Goal: Information Seeking & Learning: Learn about a topic

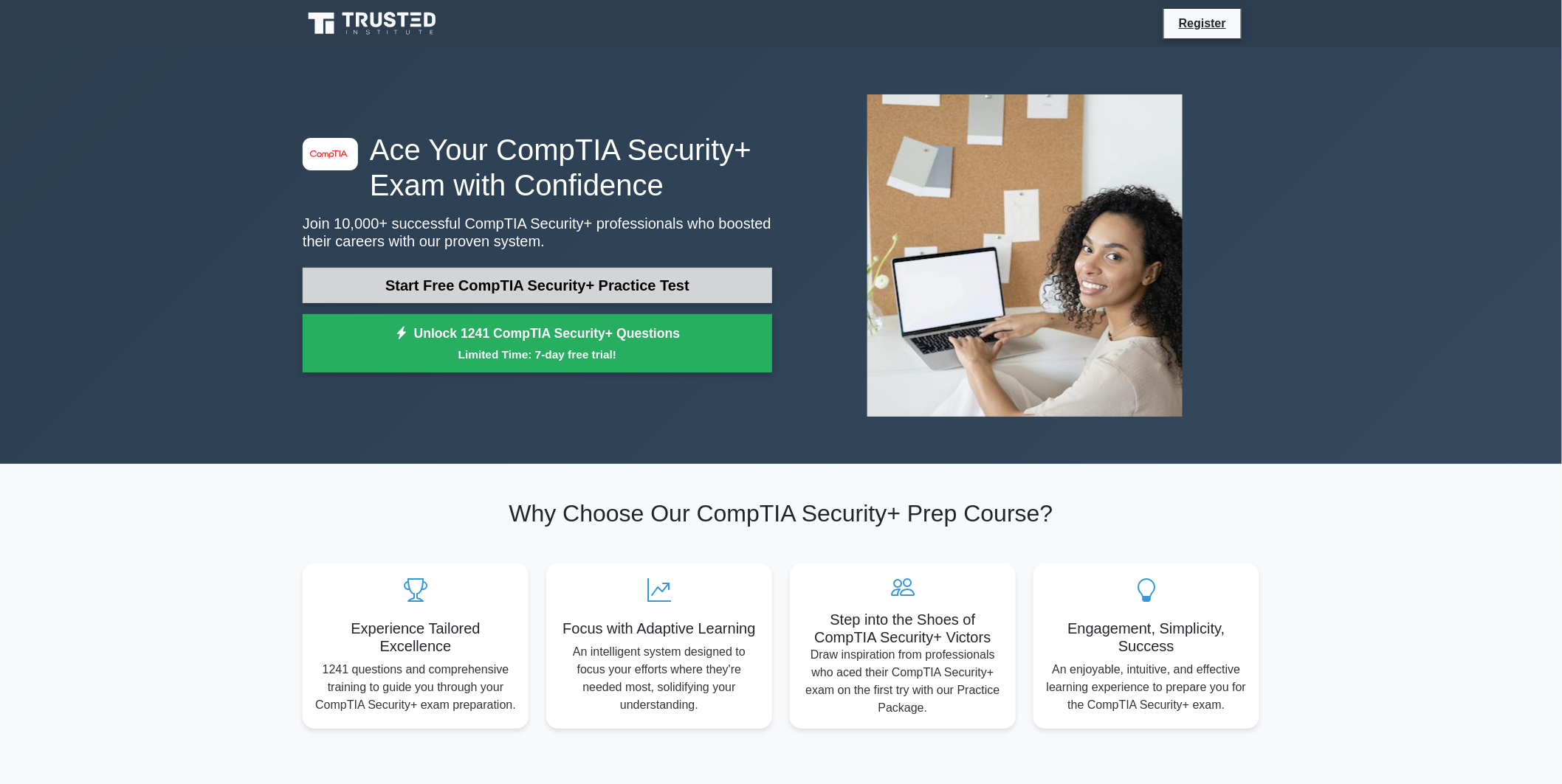
click at [470, 296] on link "Start Free CompTIA Security+ Practice Test" at bounding box center [537, 285] width 470 height 35
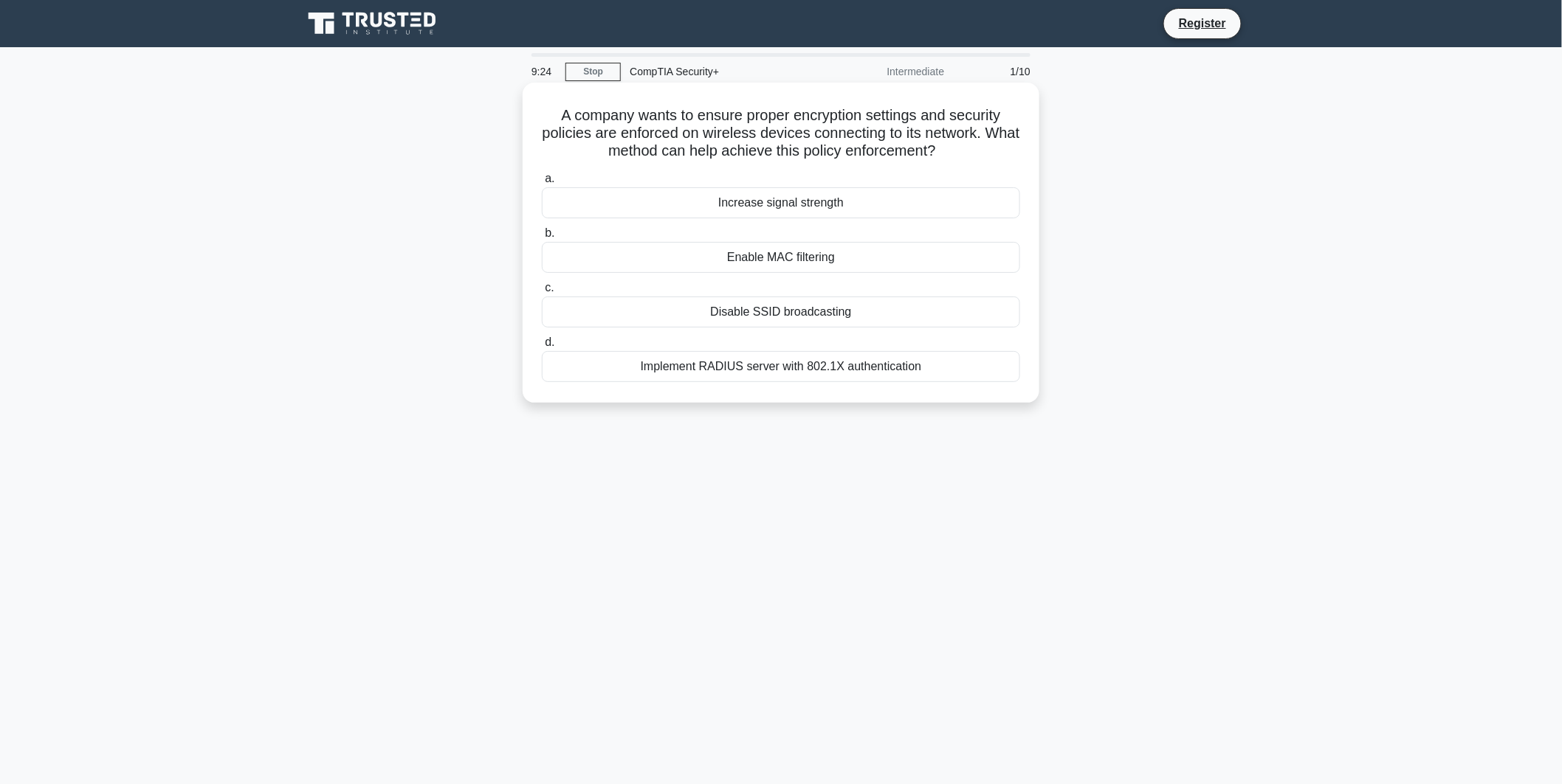
click at [798, 367] on div "Implement RADIUS server with 802.1X authentication" at bounding box center [781, 366] width 478 height 31
click at [542, 348] on input "d. Implement RADIUS server with 802.1X authentication" at bounding box center [542, 343] width 0 height 10
click at [923, 197] on label "a. Increase the number of virtual CPUs" at bounding box center [781, 194] width 478 height 49
click at [542, 184] on input "a. Increase the number of virtual CPUs" at bounding box center [542, 179] width 0 height 10
click at [746, 130] on h5 "In a construction project, the estimated cost of a risk varies with a 70% confi…" at bounding box center [781, 133] width 481 height 54
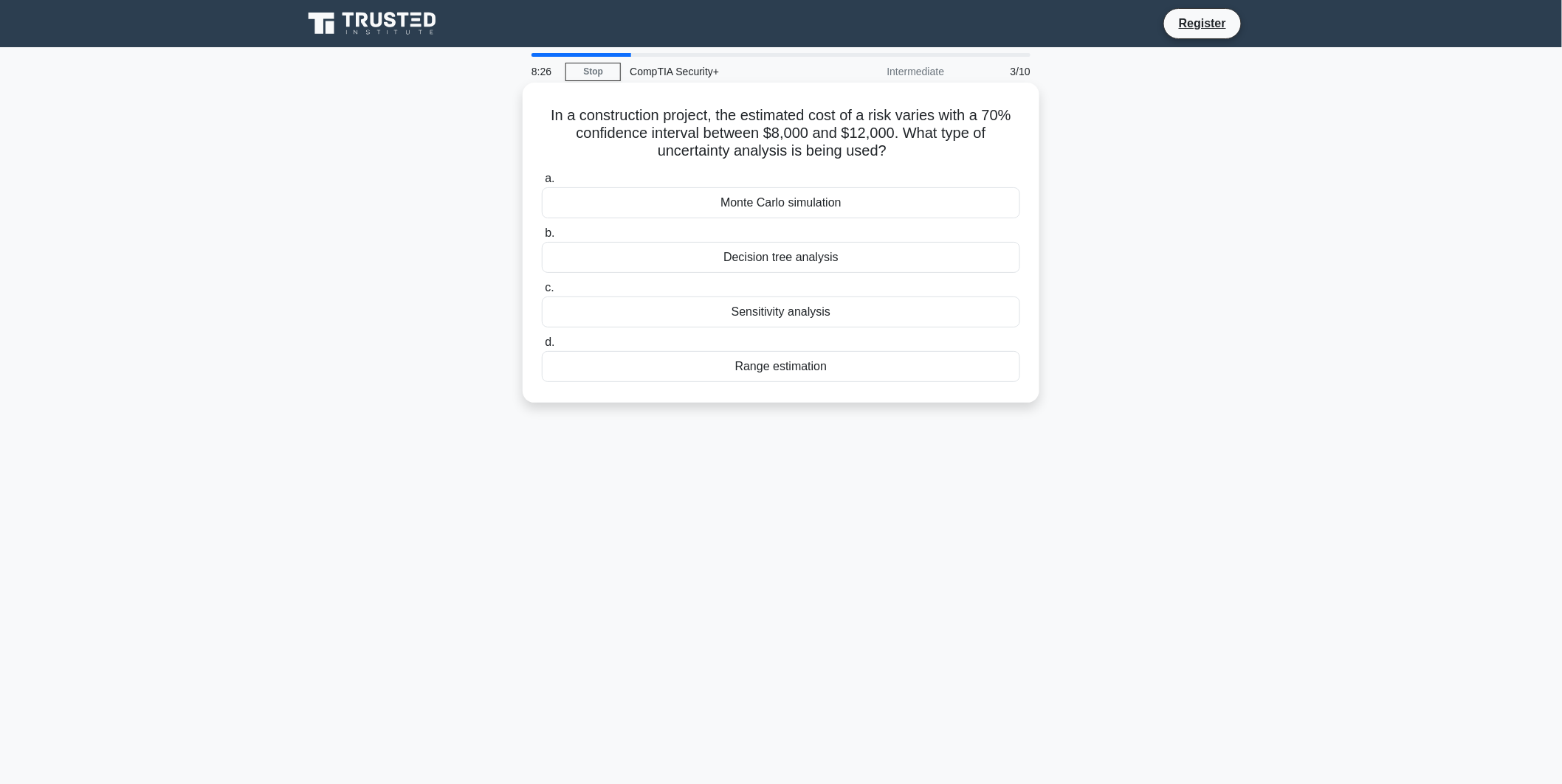
click at [797, 374] on div "Range estimation" at bounding box center [781, 366] width 478 height 31
click at [542, 348] on input "d. Range estimation" at bounding box center [542, 343] width 0 height 10
click at [883, 253] on div "Perform a thorough risk assessment" at bounding box center [781, 258] width 478 height 31
click at [542, 238] on input "b. Perform a thorough risk assessment" at bounding box center [542, 234] width 0 height 10
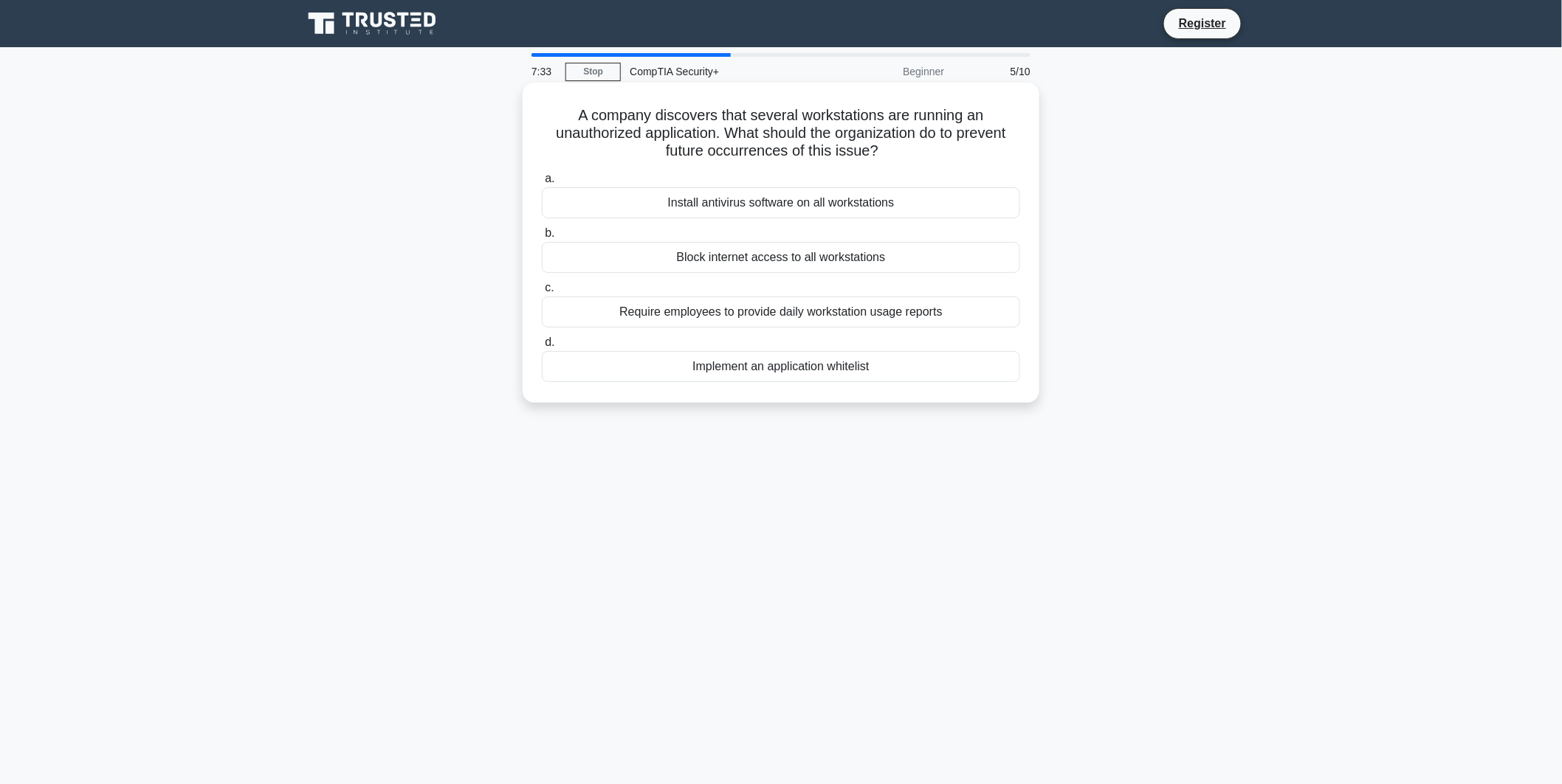
click at [868, 371] on div "Implement an application whitelist" at bounding box center [781, 366] width 478 height 31
click at [542, 348] on input "d. Implement an application whitelist" at bounding box center [542, 343] width 0 height 10
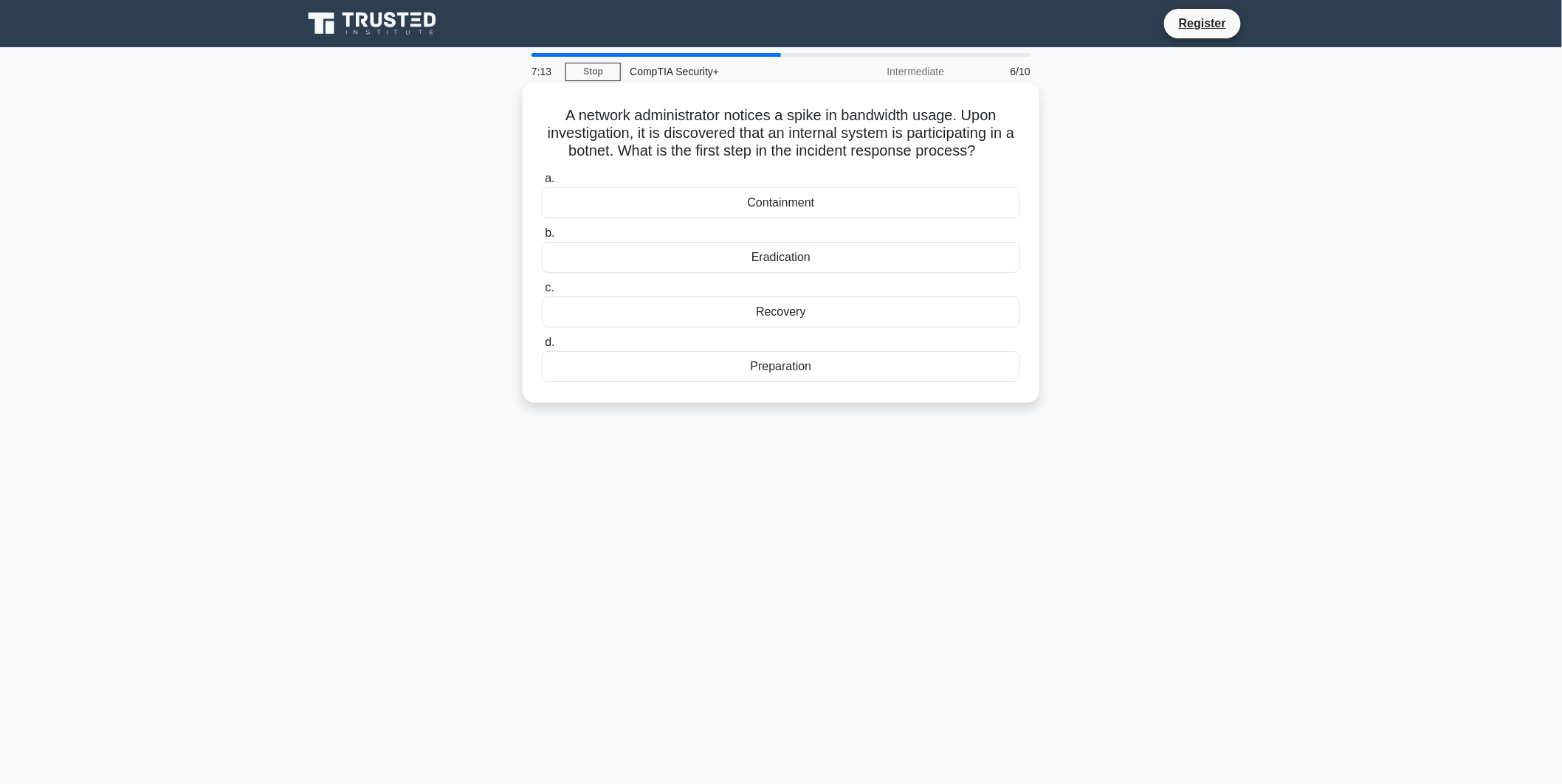
click at [786, 203] on div "Containment" at bounding box center [781, 203] width 478 height 31
click at [542, 184] on input "a. Containment" at bounding box center [542, 179] width 0 height 10
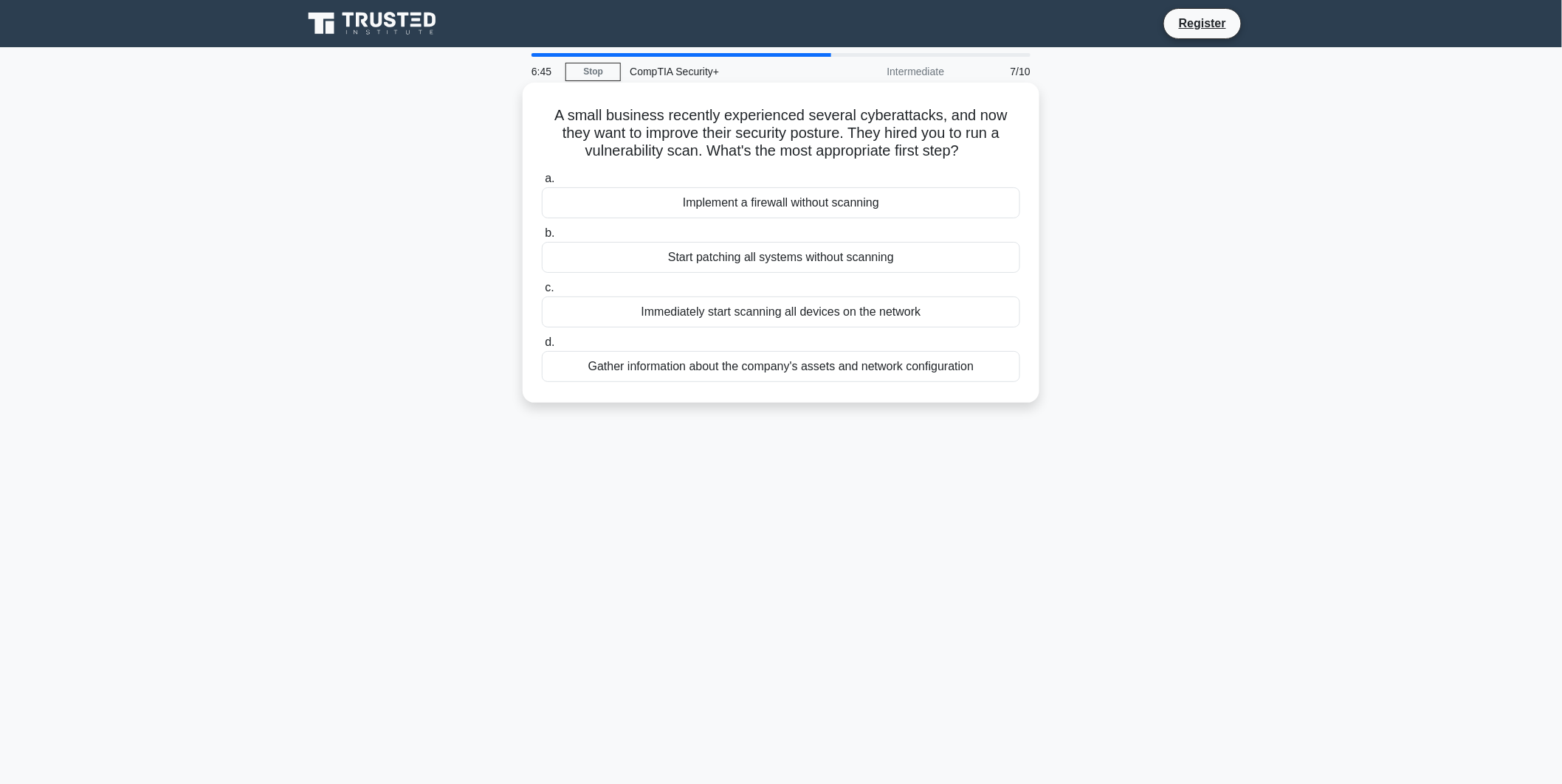
click at [662, 317] on div "Immediately start scanning all devices on the network" at bounding box center [781, 312] width 478 height 31
click at [542, 293] on input "c. Immediately start scanning all devices on the network" at bounding box center [542, 288] width 0 height 10
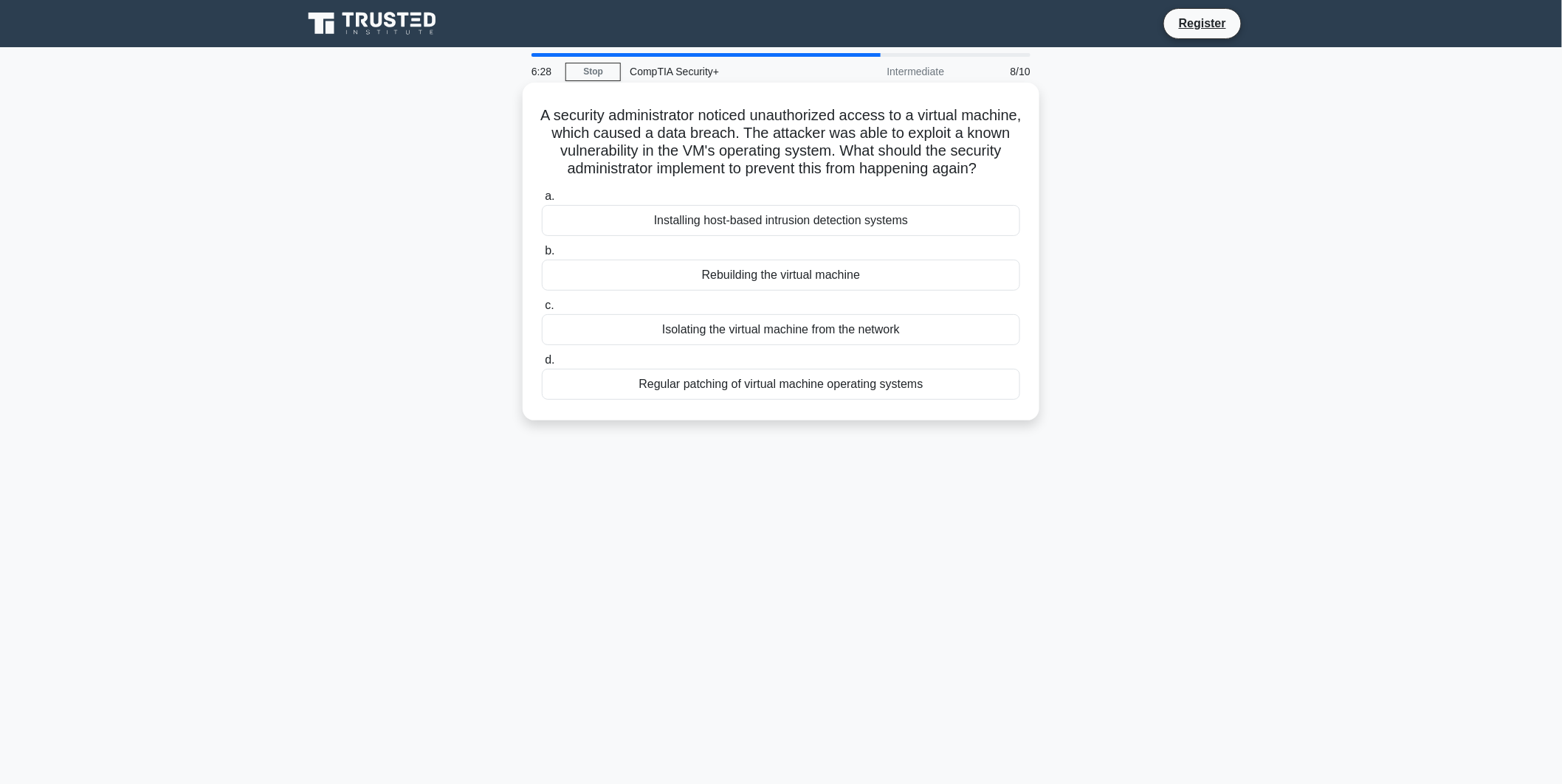
click at [760, 345] on div "Isolating the virtual machine from the network" at bounding box center [781, 330] width 478 height 31
click at [799, 345] on div "Isolating the virtual machine from the network" at bounding box center [781, 330] width 478 height 31
click at [542, 310] on input "c. Isolating the virtual machine from the network" at bounding box center [542, 306] width 0 height 10
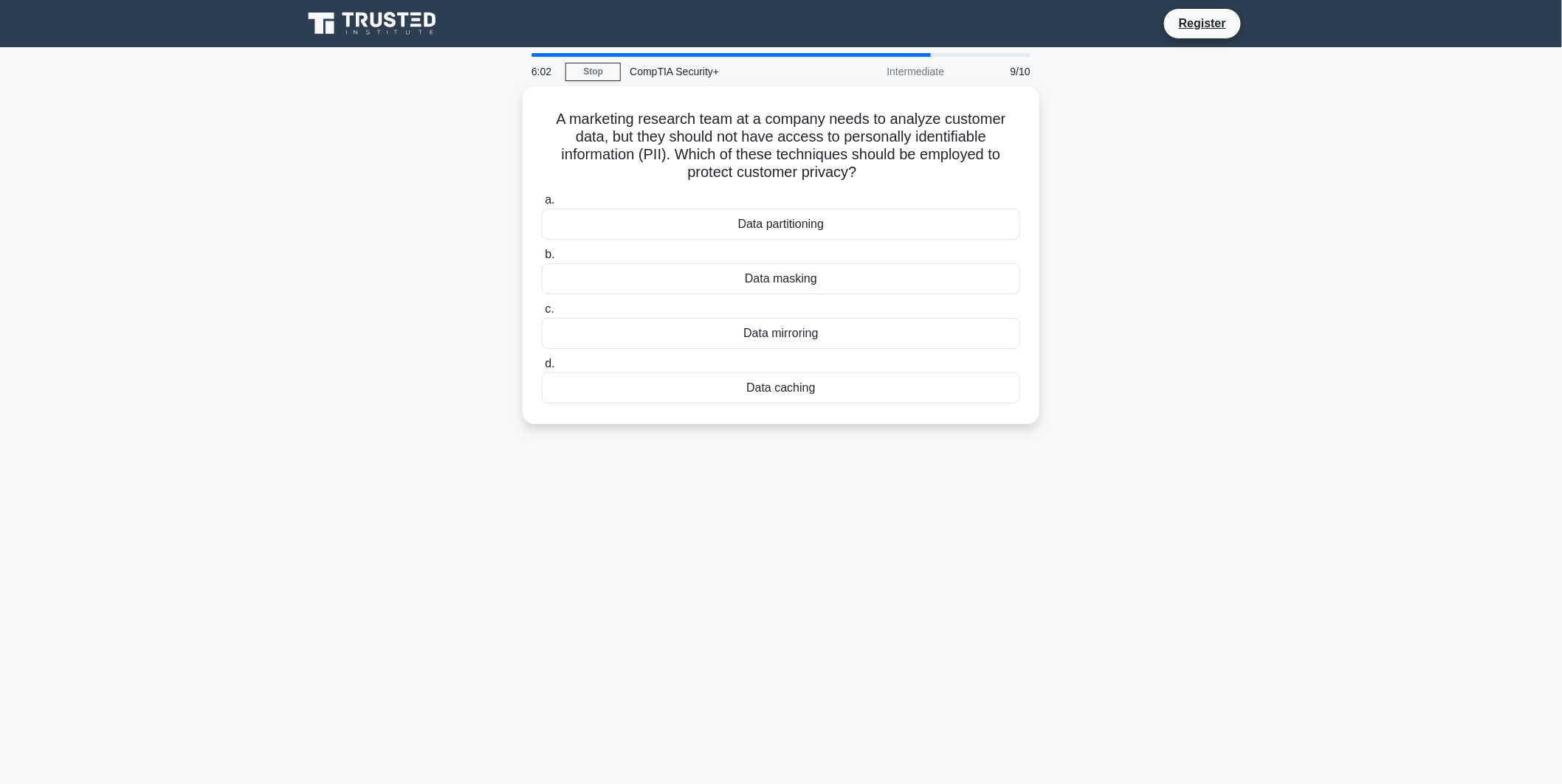
click at [1308, 303] on main "6:02 Stop CompTIA Security+ Intermediate 9/10 A marketing research team at a co…" at bounding box center [781, 422] width 1562 height 749
click at [819, 229] on div "Data partitioning" at bounding box center [781, 221] width 478 height 31
click at [542, 202] on input "a. Data partitioning" at bounding box center [542, 197] width 0 height 10
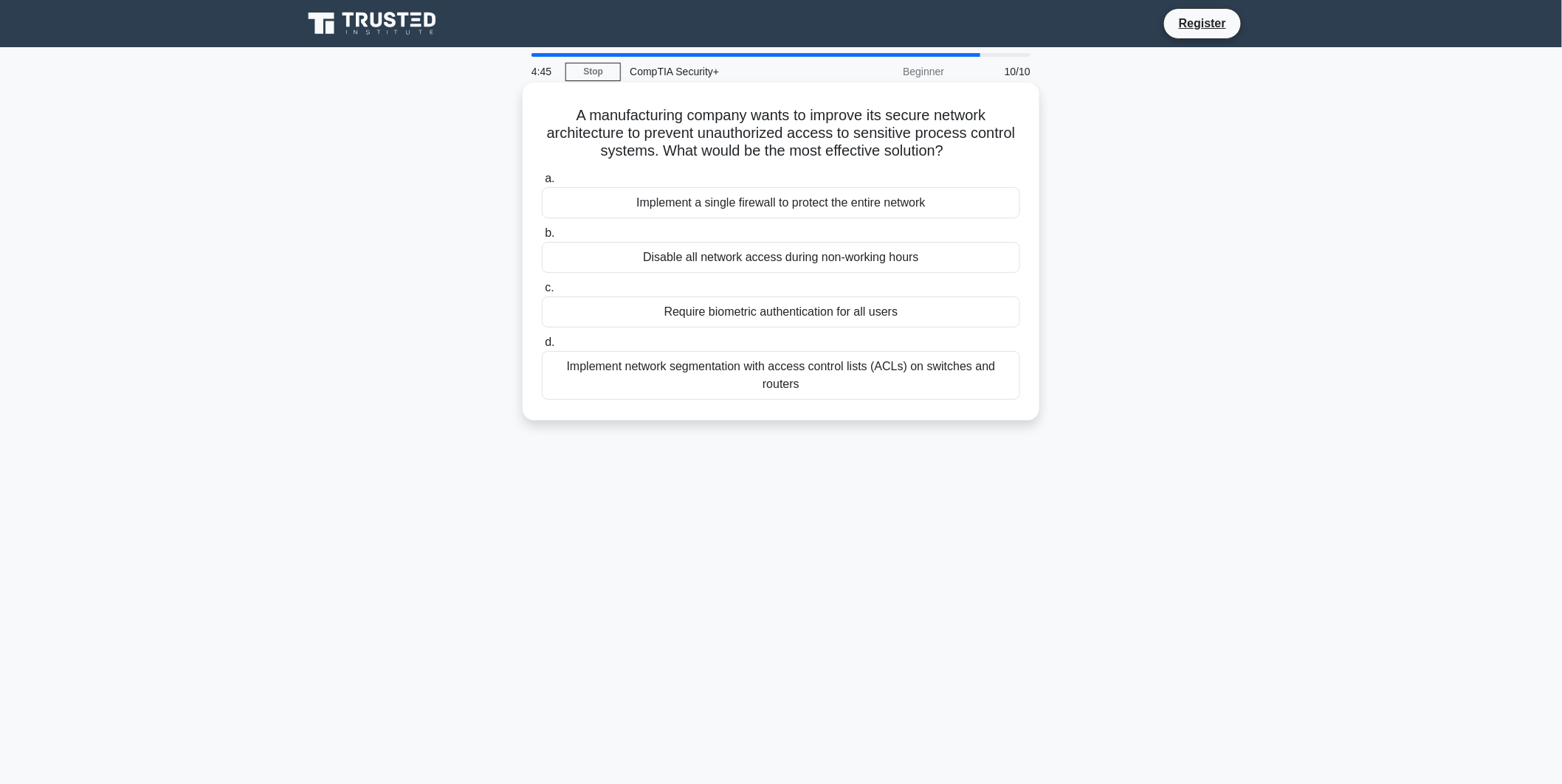
click at [741, 370] on div "Implement network segmentation with access control lists (ACLs) on switches and…" at bounding box center [781, 375] width 478 height 49
click at [542, 348] on input "d. Implement network segmentation with access control lists (ACLs) on switches …" at bounding box center [542, 343] width 0 height 10
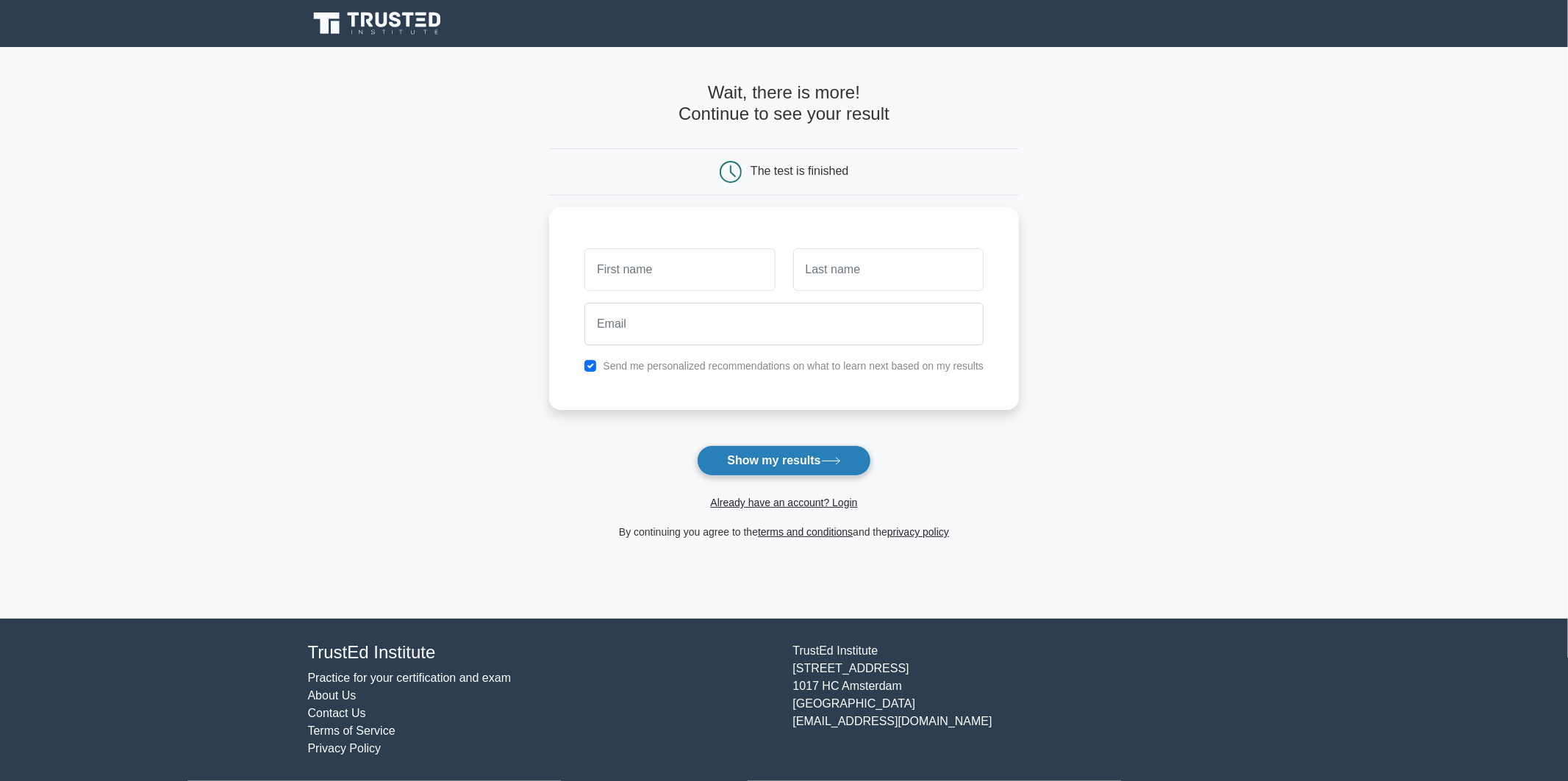
click at [782, 446] on button "Show my results" at bounding box center [783, 461] width 173 height 31
click at [715, 253] on input "text" at bounding box center [679, 266] width 190 height 43
click at [756, 353] on div "Send me personalized recommendations on what to learn next based on my results" at bounding box center [784, 304] width 469 height 203
click at [739, 377] on div "Send me personalized recommendations on what to learn next based on my results" at bounding box center [784, 304] width 469 height 203
click at [715, 356] on label "Send me personalized recommendations on what to learn next based on my results" at bounding box center [793, 362] width 381 height 11
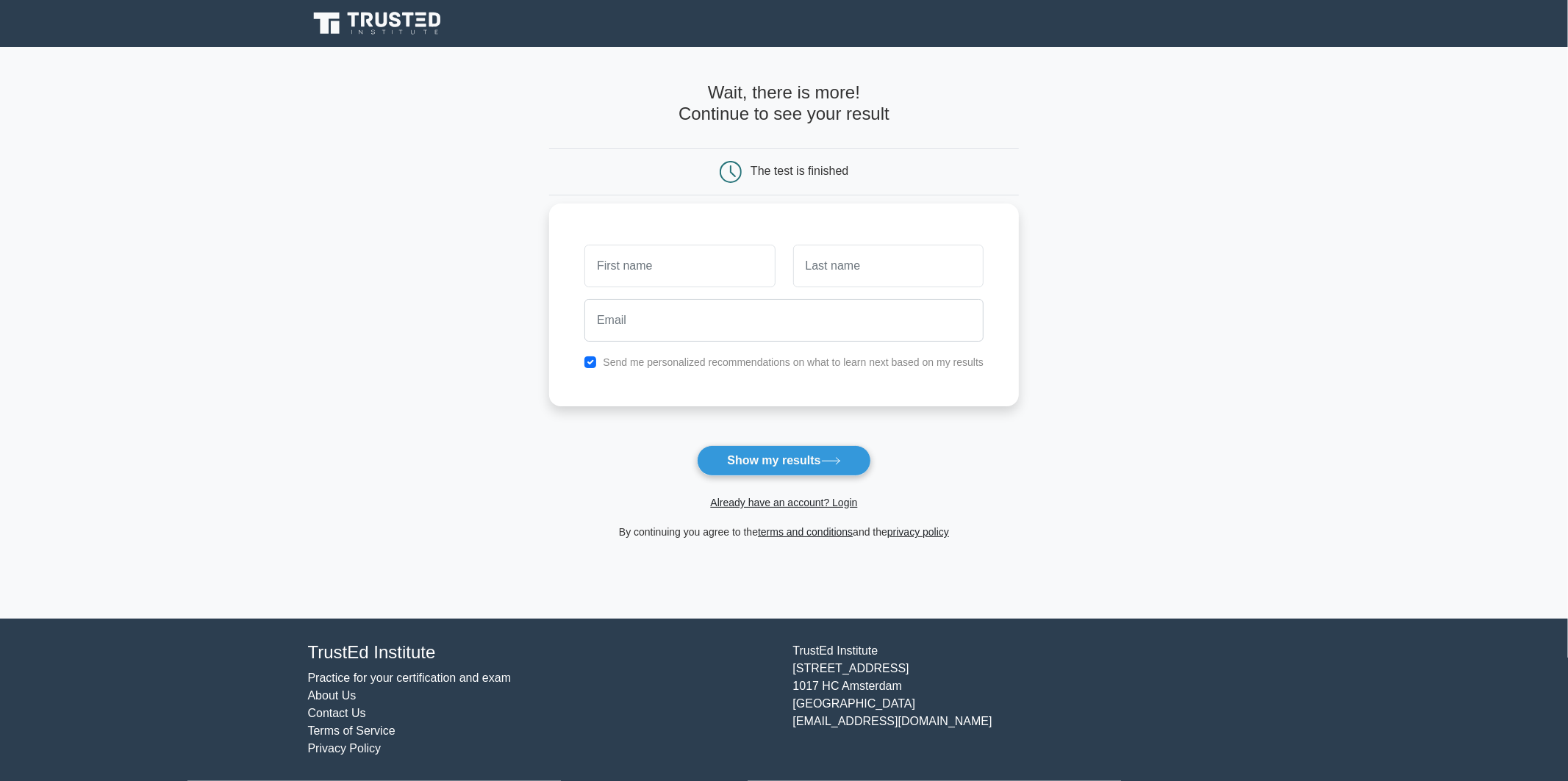
click at [616, 351] on div "Send me personalized recommendations on what to learn next based on my results" at bounding box center [784, 304] width 469 height 203
click at [604, 364] on label "Send me personalized recommendations on what to learn next based on my results" at bounding box center [793, 362] width 381 height 11
click at [586, 363] on input "checkbox" at bounding box center [590, 362] width 11 height 11
checkbox input "false"
click at [619, 272] on input "text" at bounding box center [679, 266] width 190 height 43
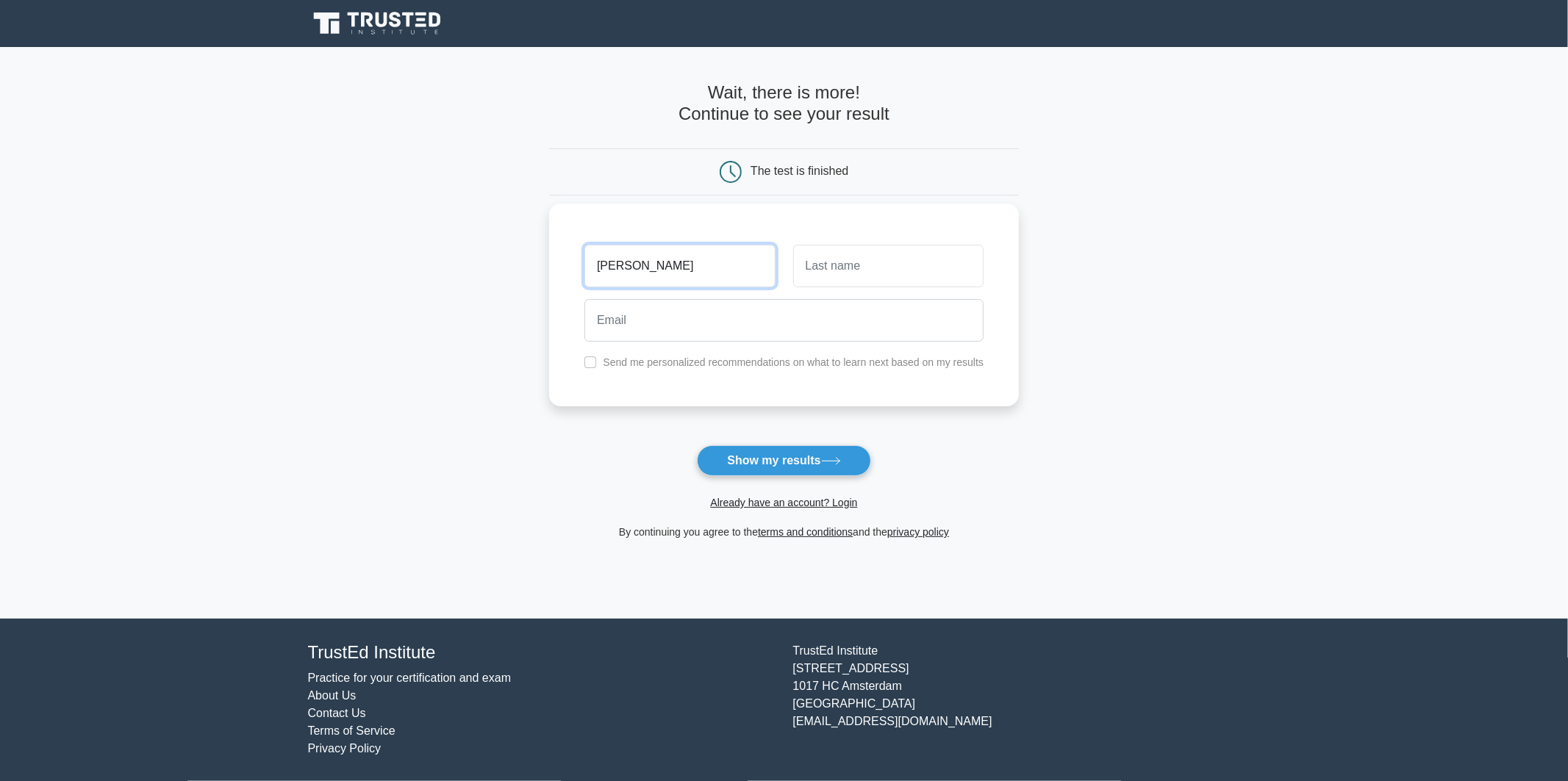
type input "Erwin"
type input "M'Bassidje"
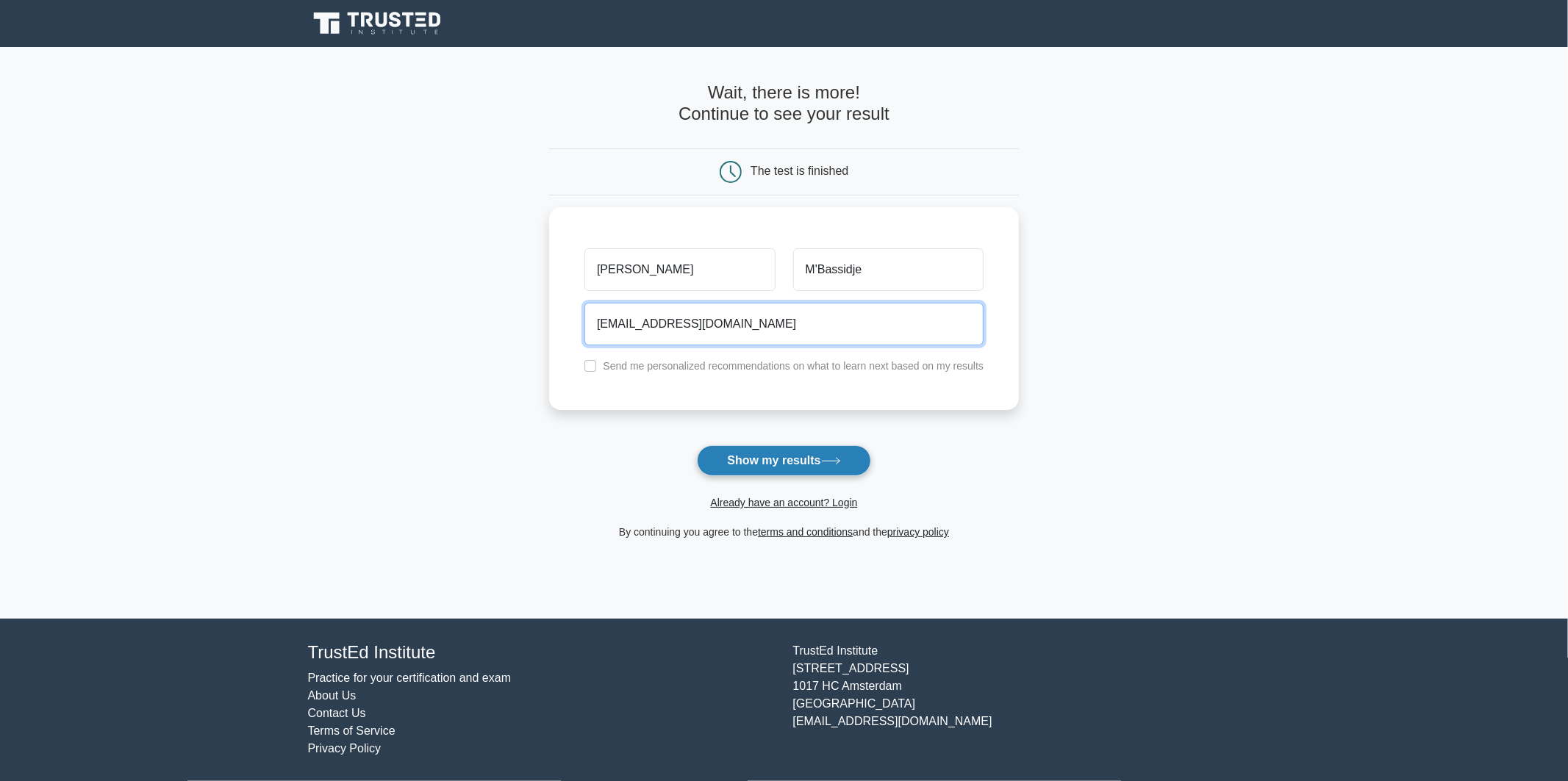
type input "erwin99beast@gmail.com"
click at [729, 476] on button "Show my results" at bounding box center [783, 461] width 173 height 31
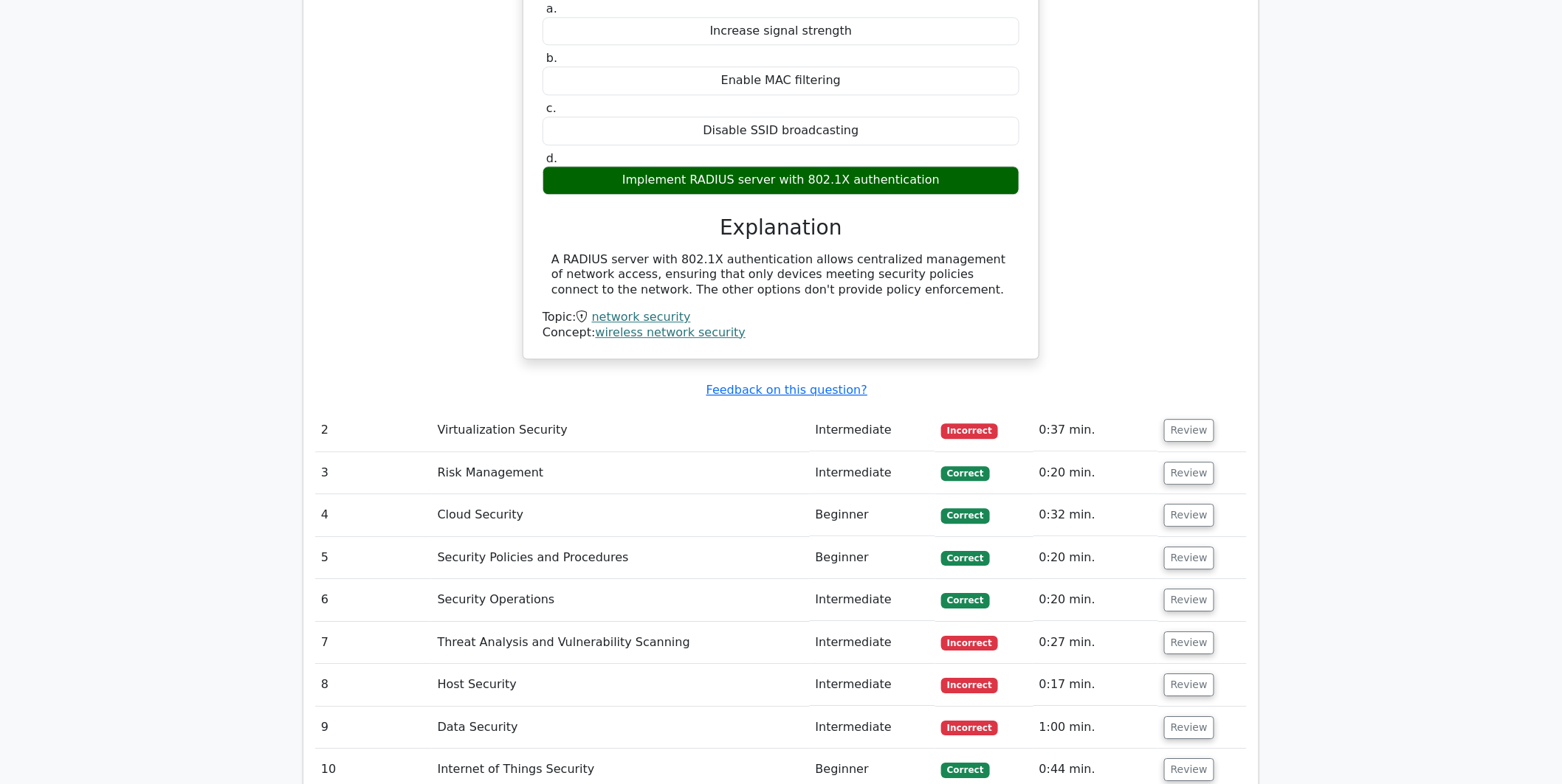
scroll to position [1557, 0]
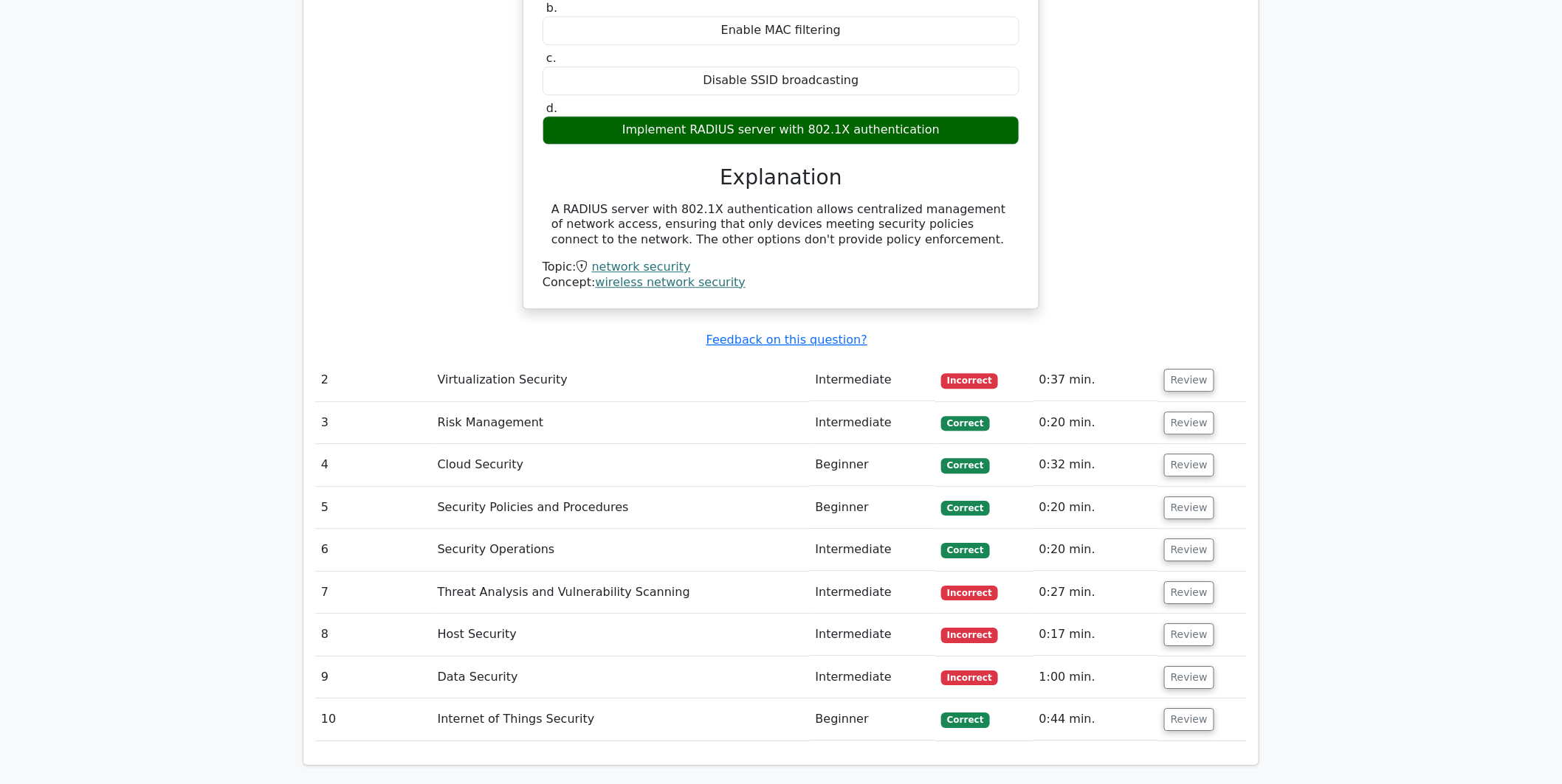
click at [1002, 656] on td "Incorrect" at bounding box center [984, 677] width 98 height 42
drag, startPoint x: 908, startPoint y: 605, endPoint x: 926, endPoint y: 605, distance: 18.0
click at [908, 656] on td "Intermediate" at bounding box center [872, 677] width 125 height 42
click at [1173, 666] on button "Review" at bounding box center [1189, 678] width 50 height 23
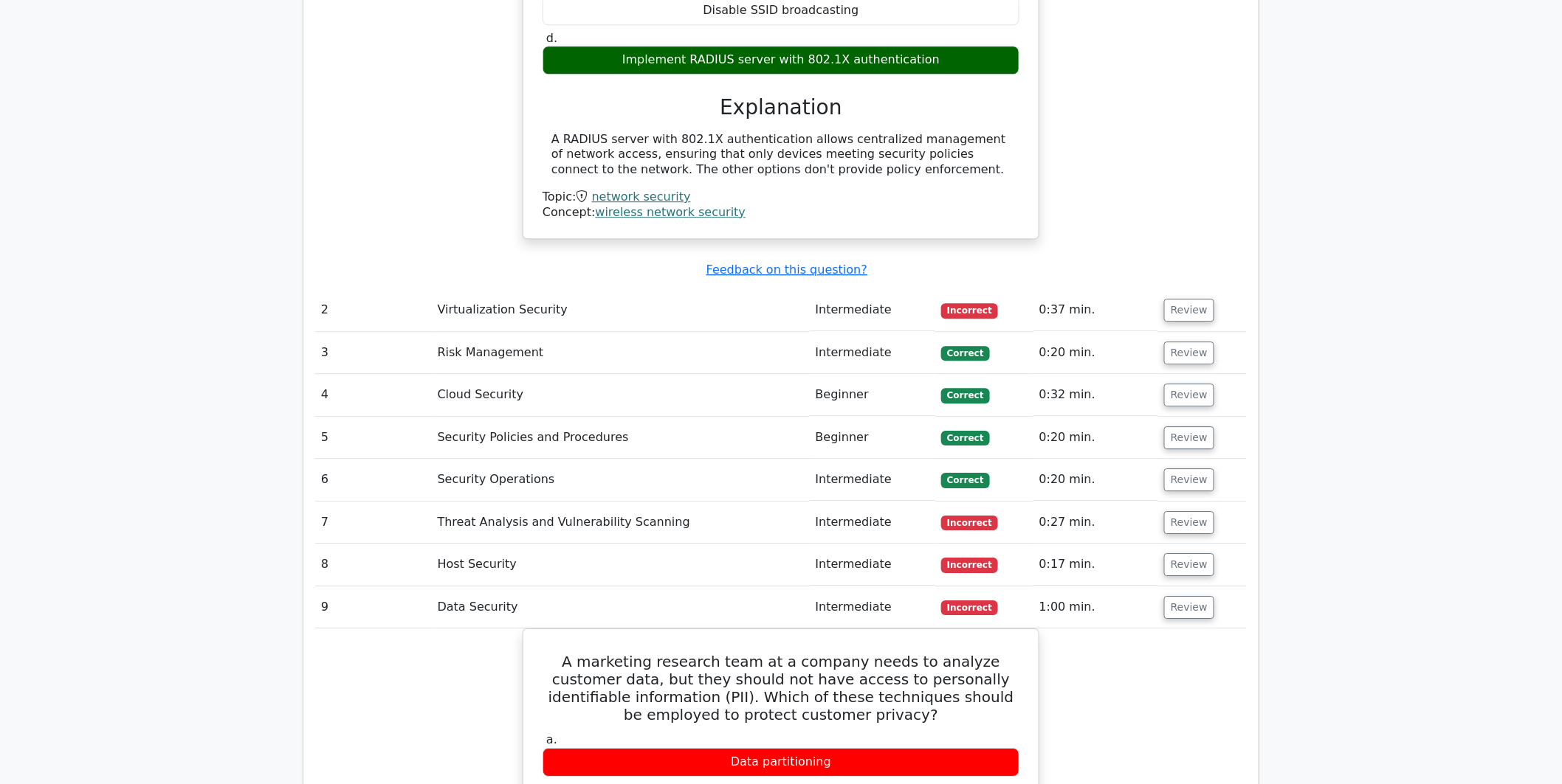
scroll to position [1721, 0]
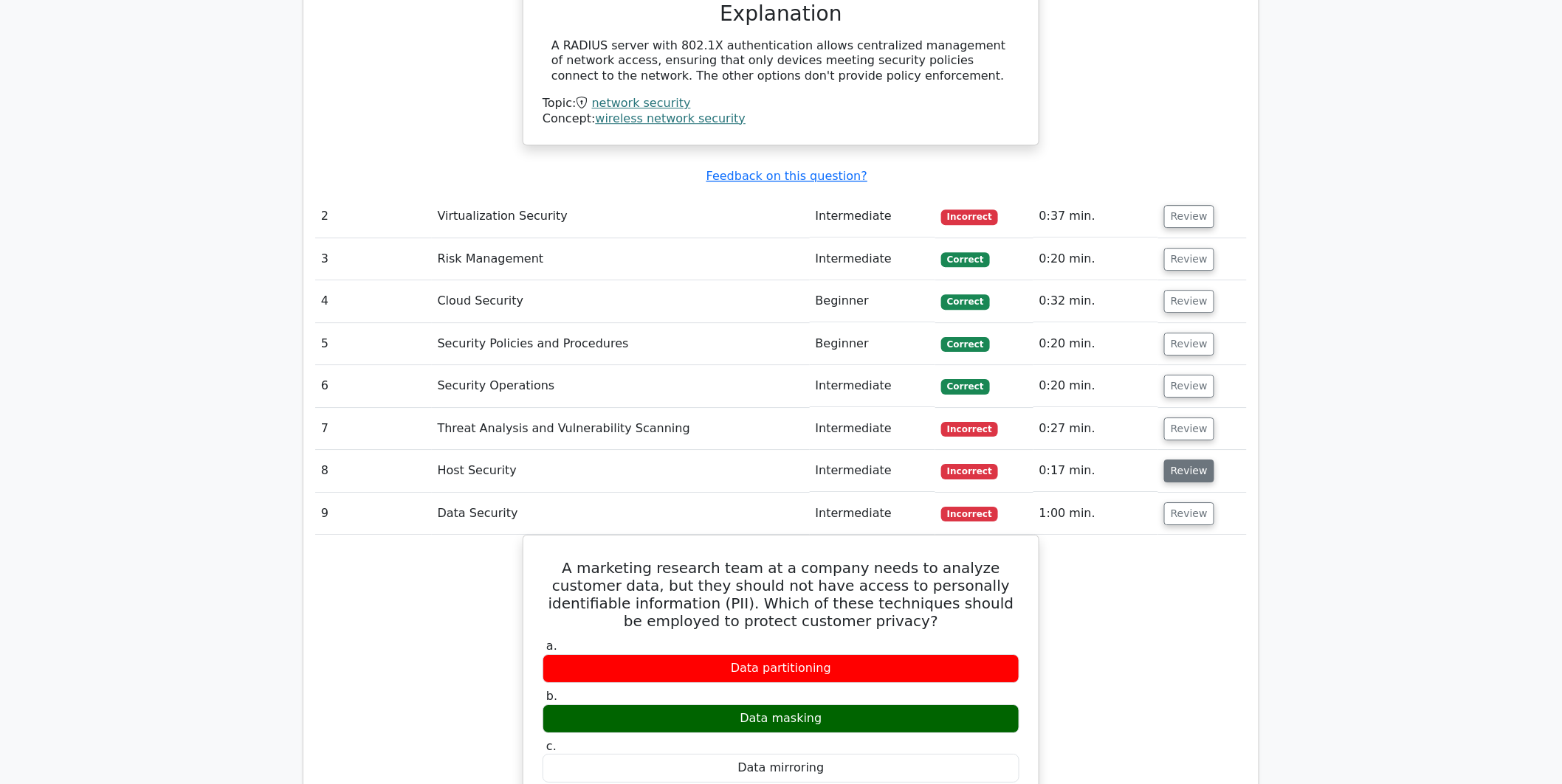
click at [1190, 460] on button "Review" at bounding box center [1189, 471] width 50 height 23
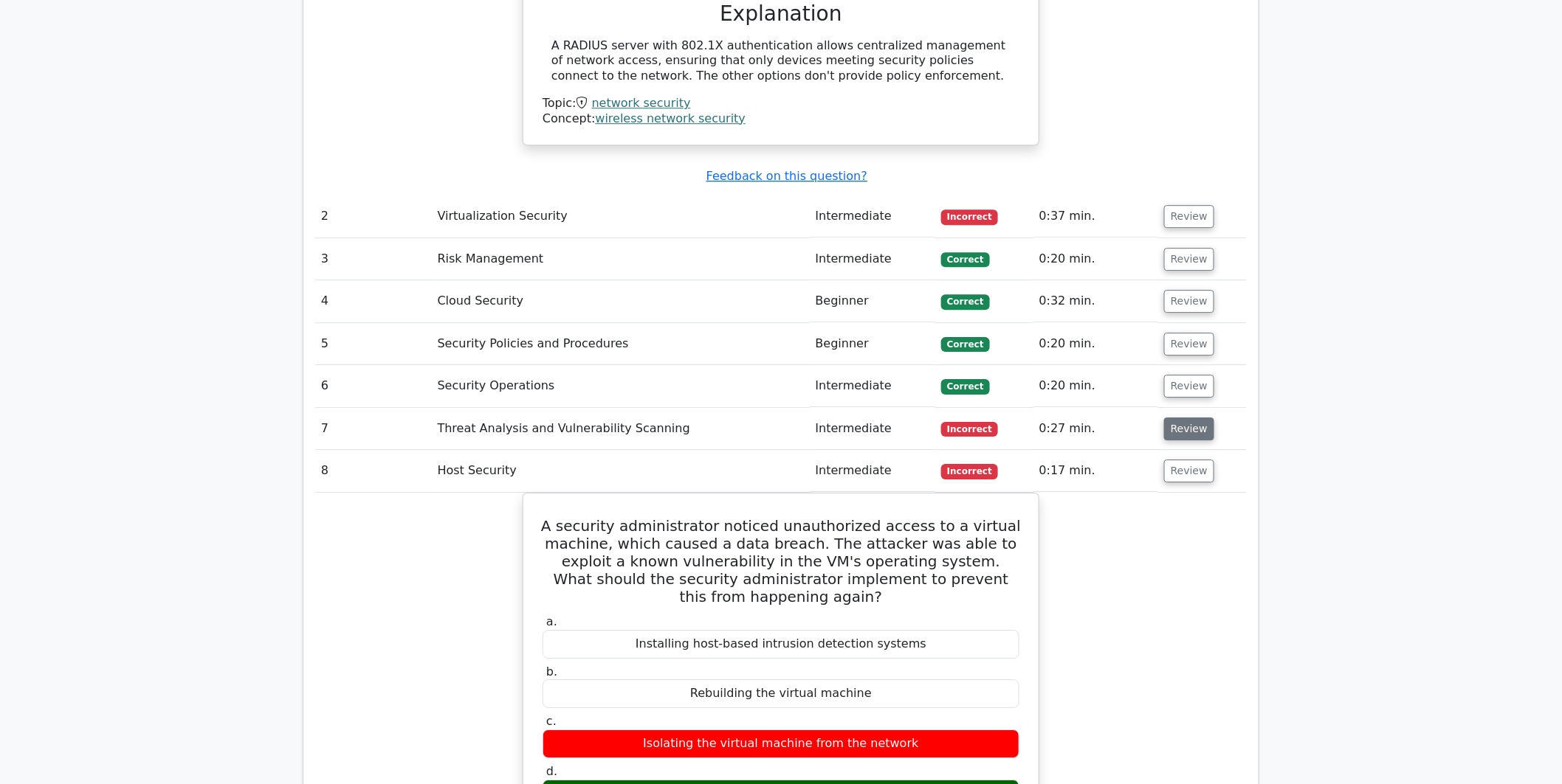
click at [1182, 418] on button "Review" at bounding box center [1189, 429] width 50 height 23
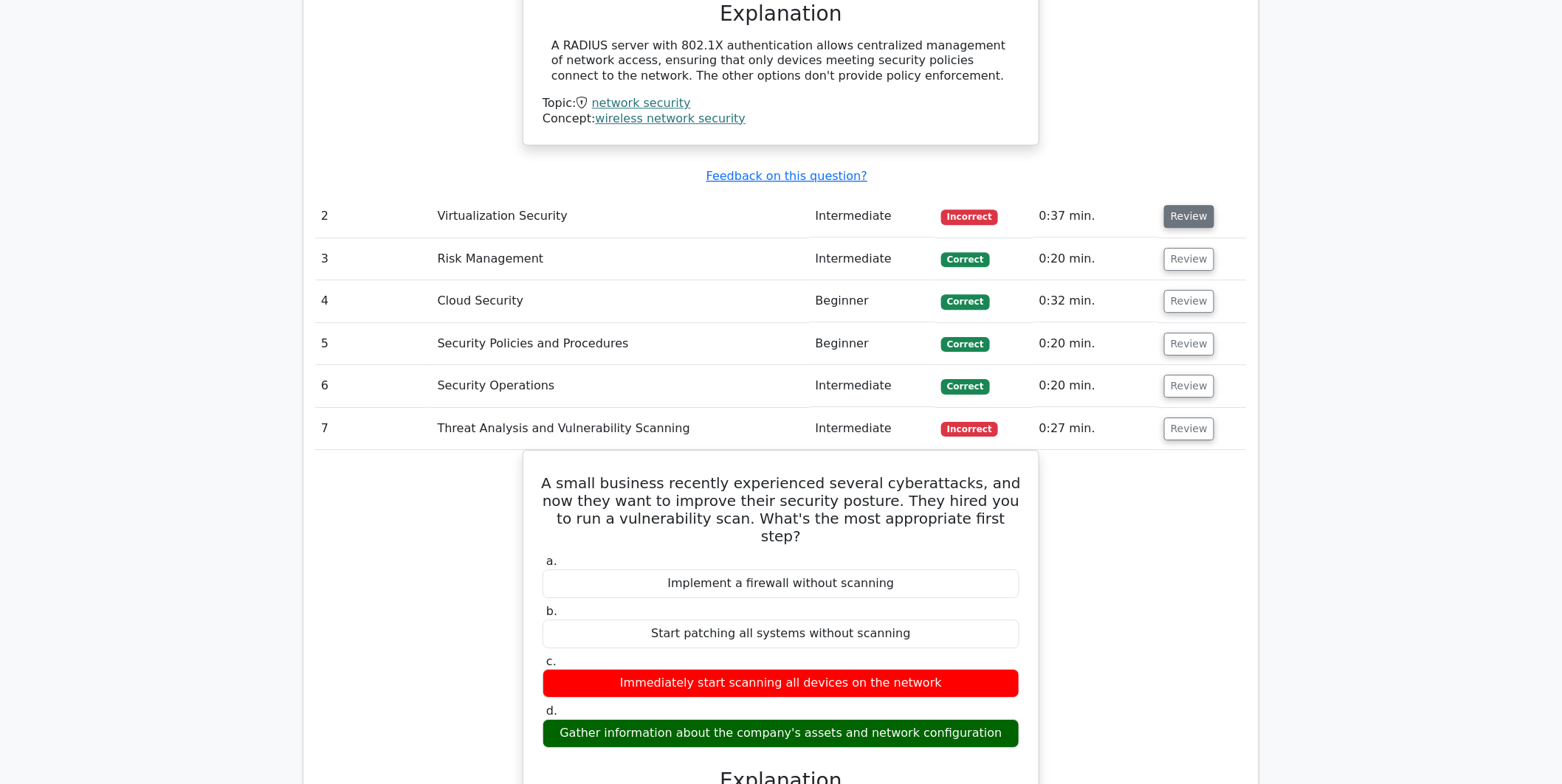
click at [1181, 205] on button "Review" at bounding box center [1189, 217] width 50 height 23
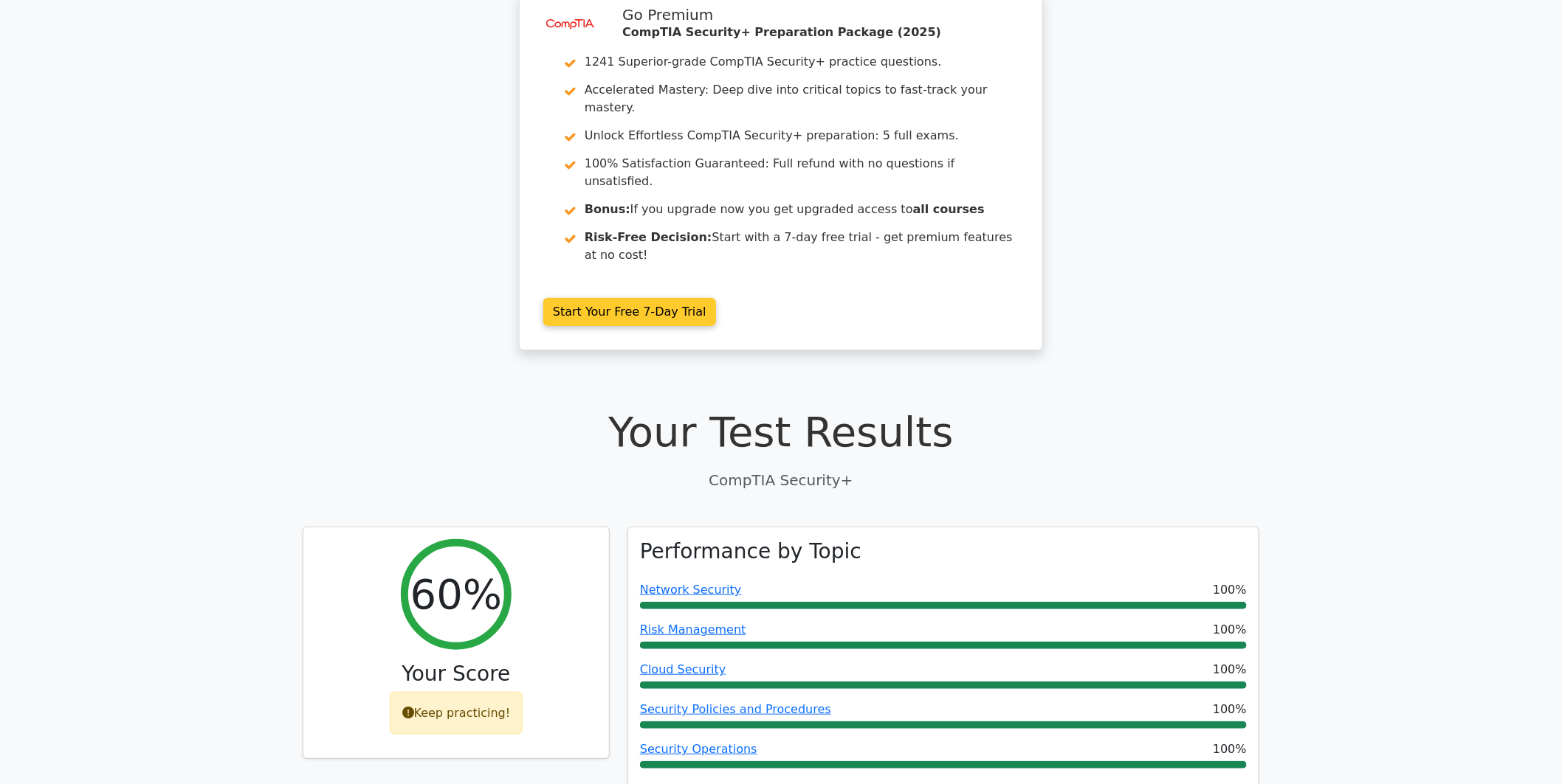
scroll to position [0, 0]
